Goal: Task Accomplishment & Management: Manage account settings

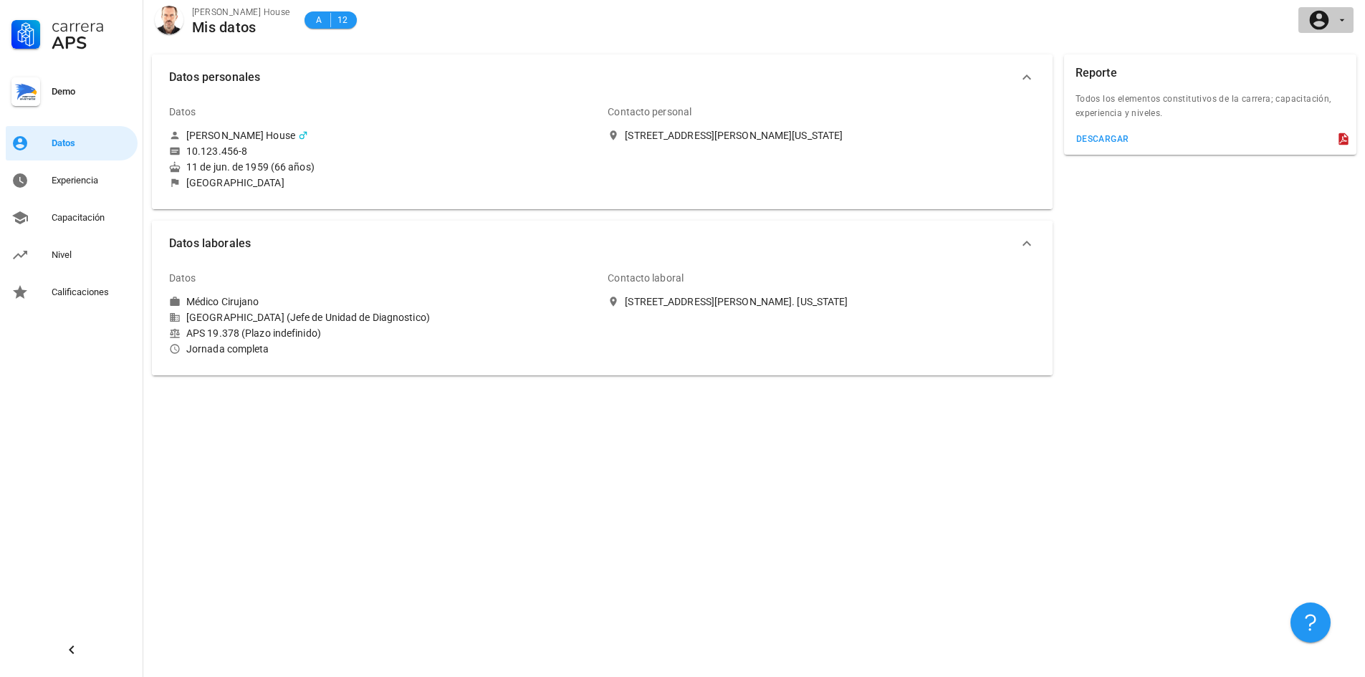
click at [1321, 24] on icon "button" at bounding box center [1318, 20] width 23 height 23
click at [1325, 57] on div "Salir" at bounding box center [1333, 56] width 23 height 29
